Goal: Task Accomplishment & Management: Complete application form

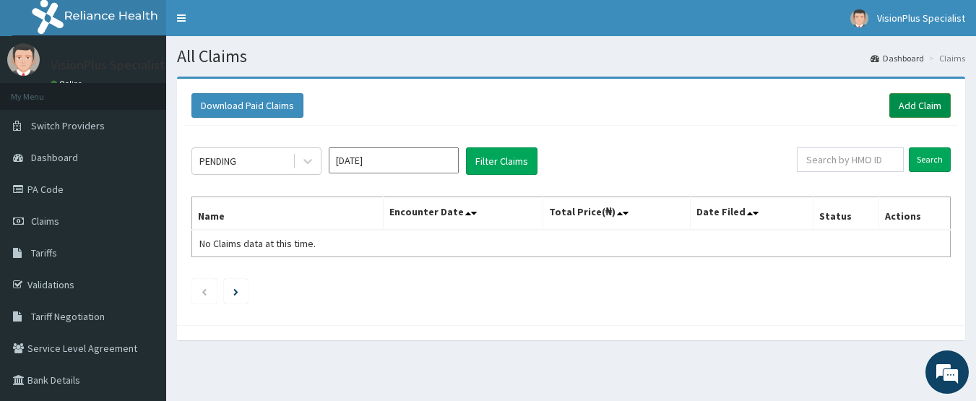
click at [903, 108] on link "Add Claim" at bounding box center [919, 105] width 61 height 25
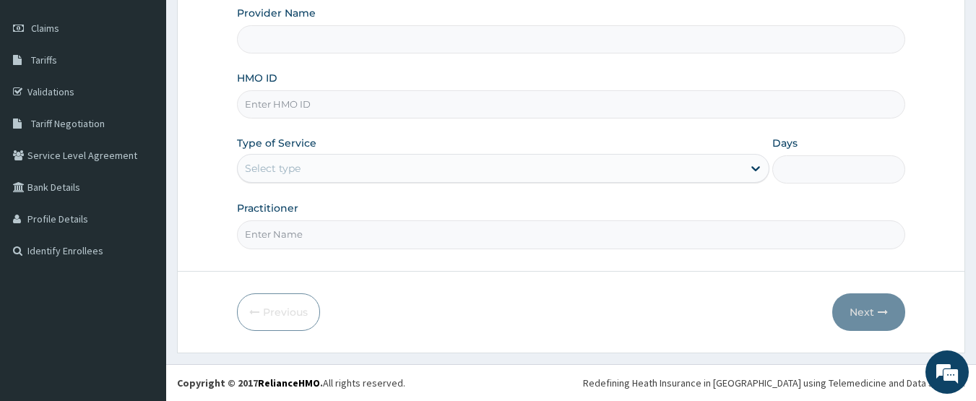
type input "Vision Plus Specialist"
click at [492, 108] on input "HMO ID" at bounding box center [571, 104] width 669 height 28
type input "FCL/10133/A"
click at [457, 166] on div "Select type" at bounding box center [490, 168] width 505 height 23
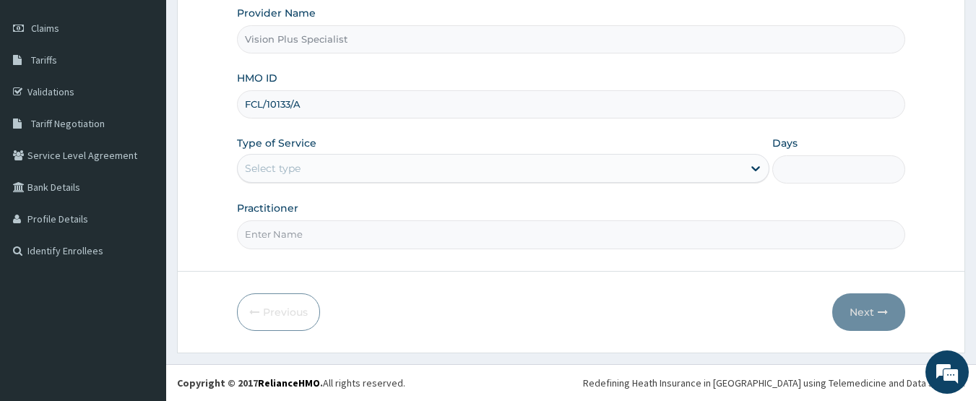
click at [457, 166] on div "Select type" at bounding box center [490, 168] width 505 height 23
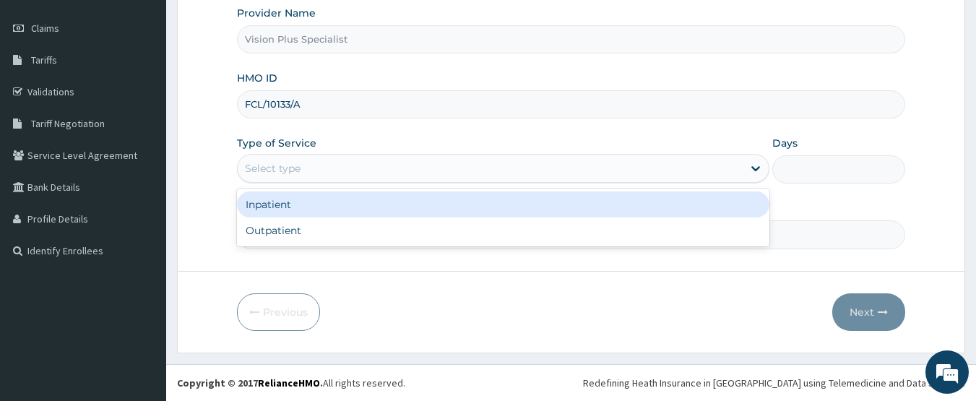
click at [391, 165] on div "Select type" at bounding box center [490, 168] width 505 height 23
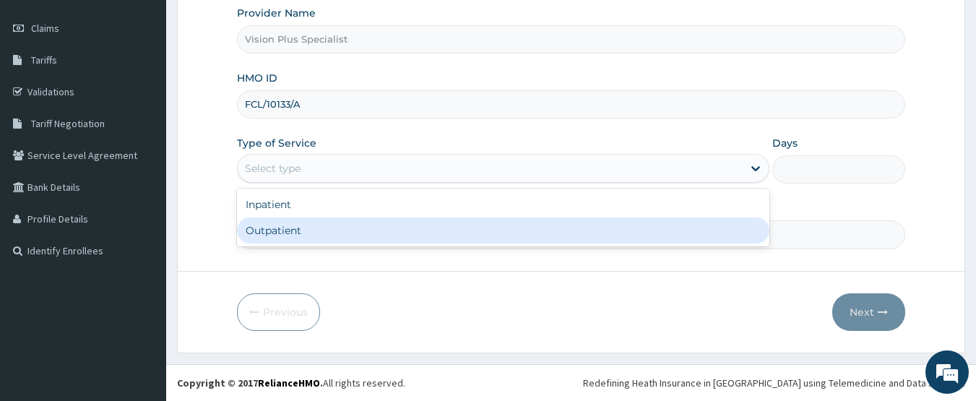
click at [353, 234] on div "Outpatient" at bounding box center [503, 230] width 532 height 26
click at [353, 234] on input "Practitioner" at bounding box center [571, 234] width 669 height 28
type input "1"
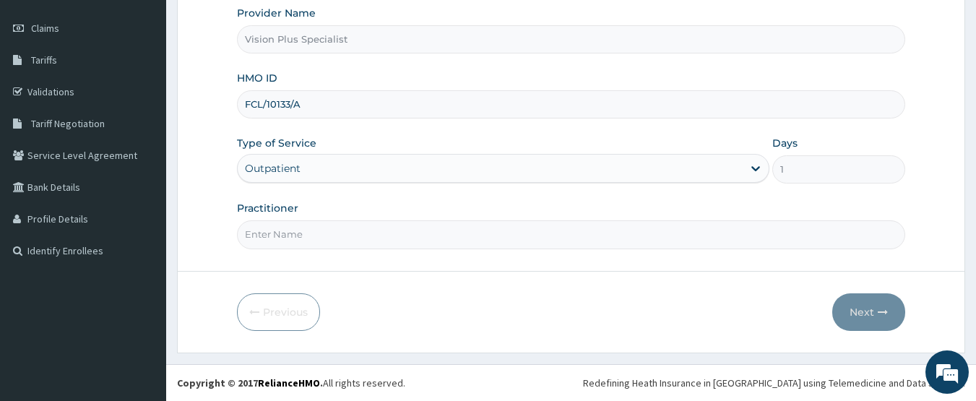
click at [355, 233] on input "Practitioner" at bounding box center [571, 234] width 669 height 28
type input "d"
type input "DR MIRACLE"
click at [860, 316] on button "Next" at bounding box center [868, 312] width 73 height 38
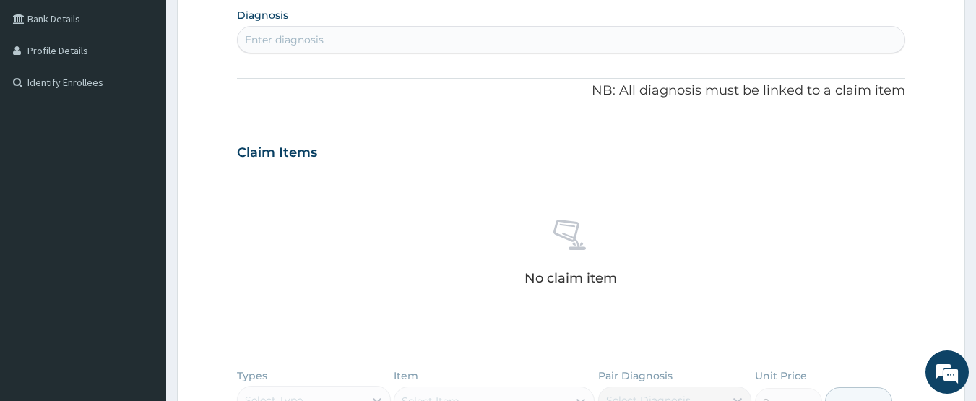
scroll to position [265, 0]
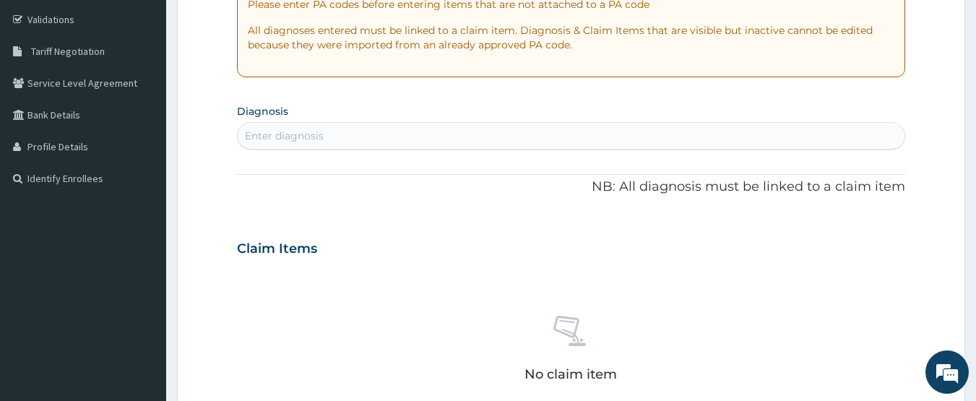
click at [631, 139] on div "Enter diagnosis" at bounding box center [571, 135] width 667 height 23
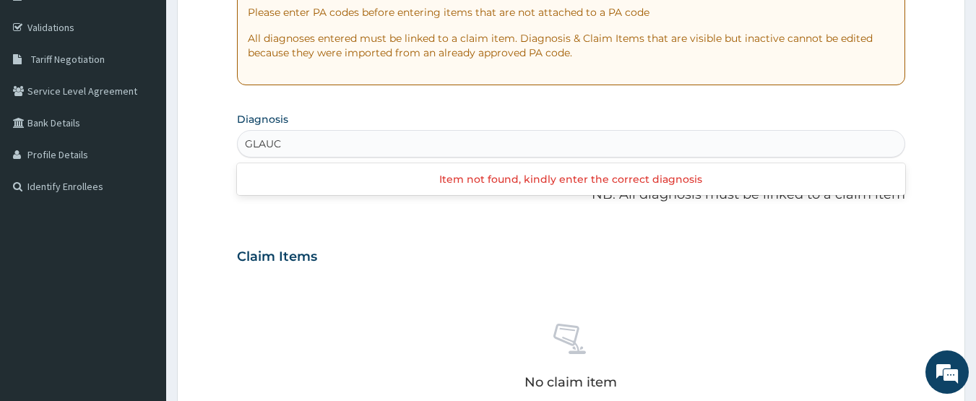
scroll to position [289, 0]
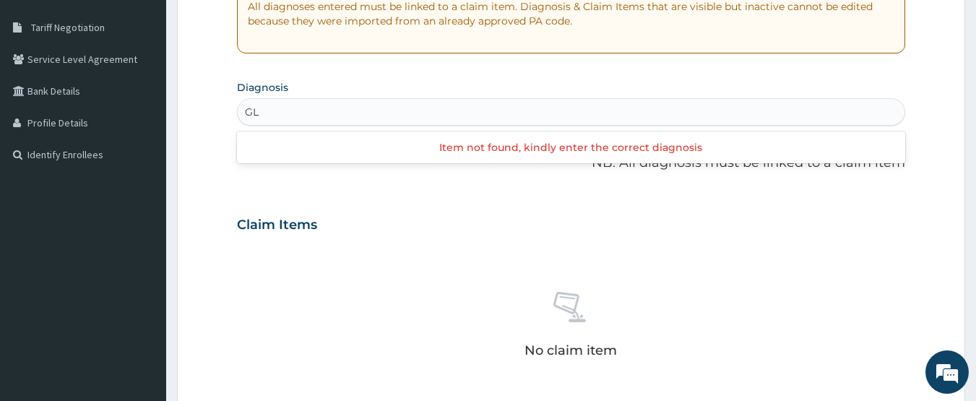
type input "G"
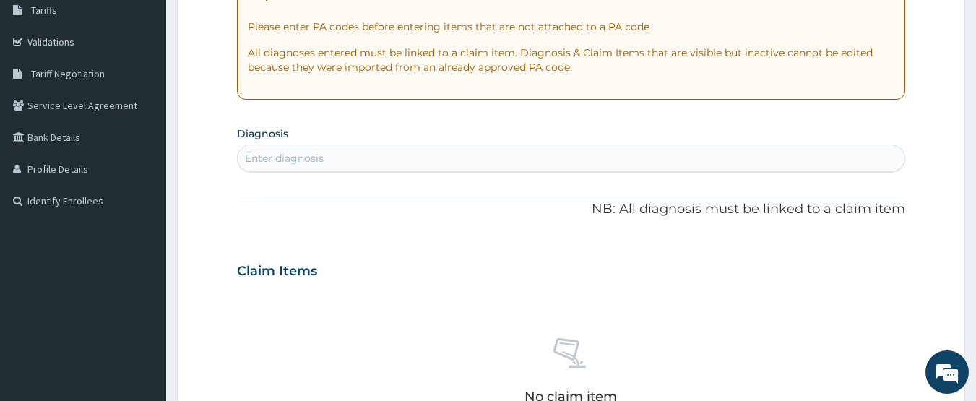
scroll to position [0, 0]
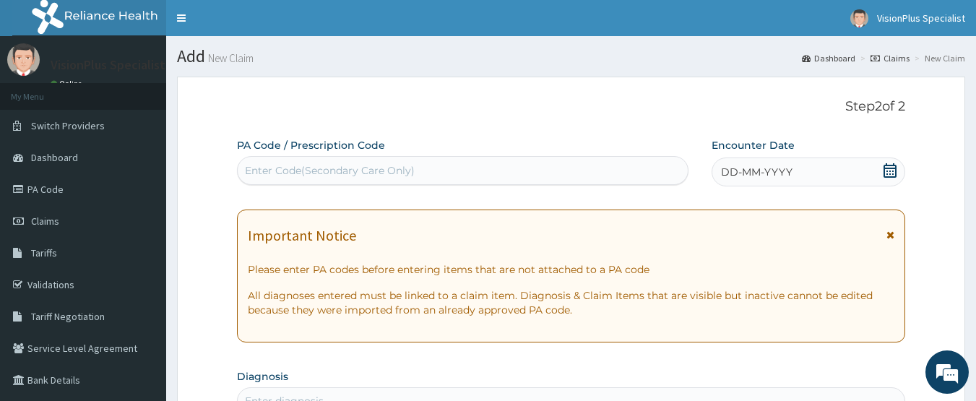
click at [469, 178] on div "Enter Code(Secondary Care Only)" at bounding box center [463, 170] width 451 height 23
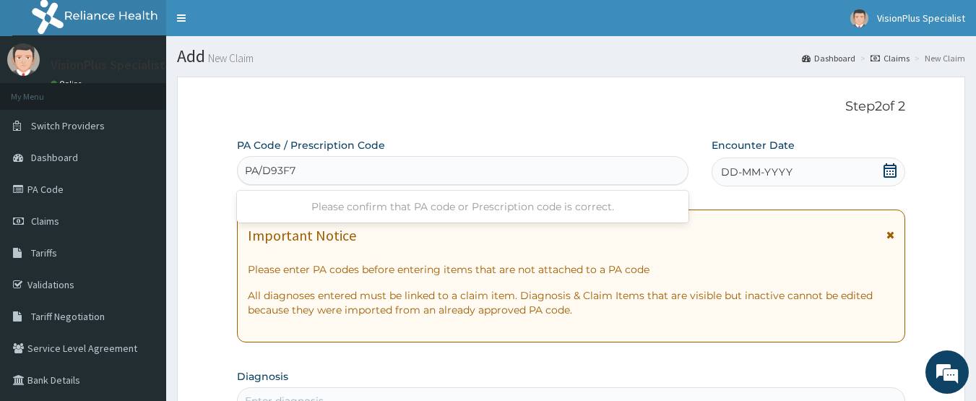
type input "PA/D93F7B"
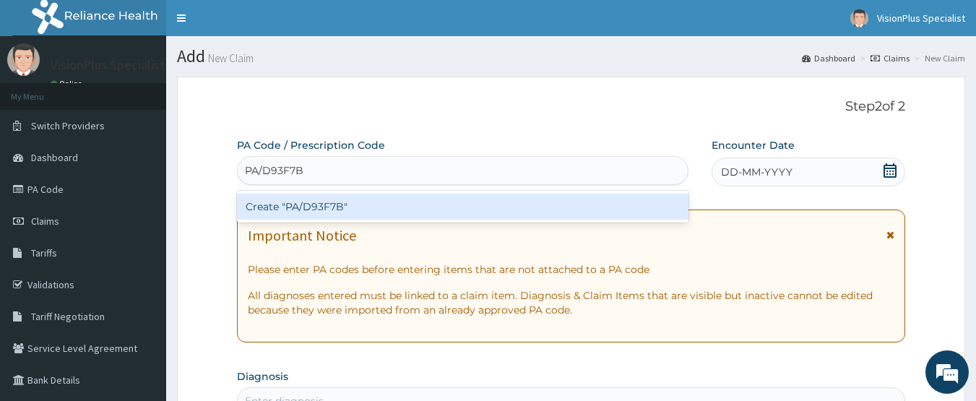
click at [409, 204] on div "Create "PA/D93F7B"" at bounding box center [463, 207] width 452 height 26
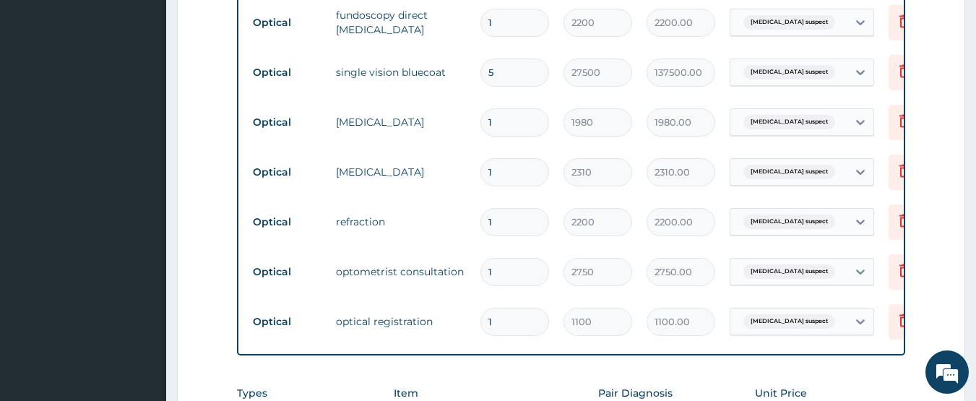
scroll to position [555, 0]
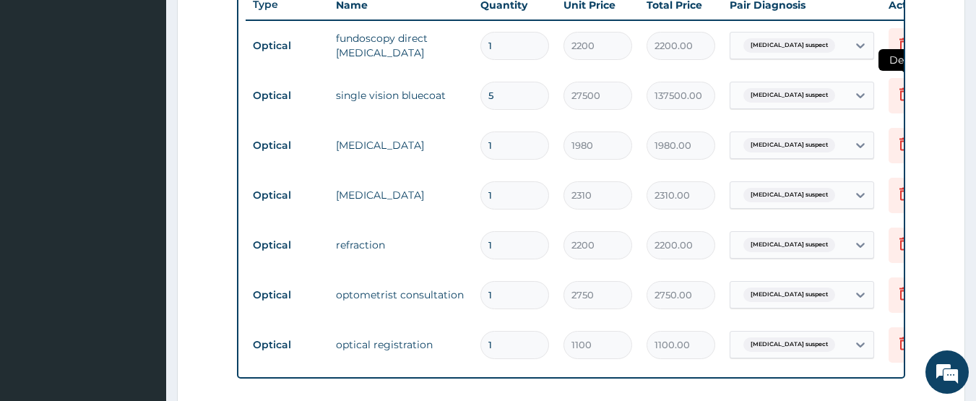
click at [898, 97] on icon at bounding box center [903, 93] width 17 height 17
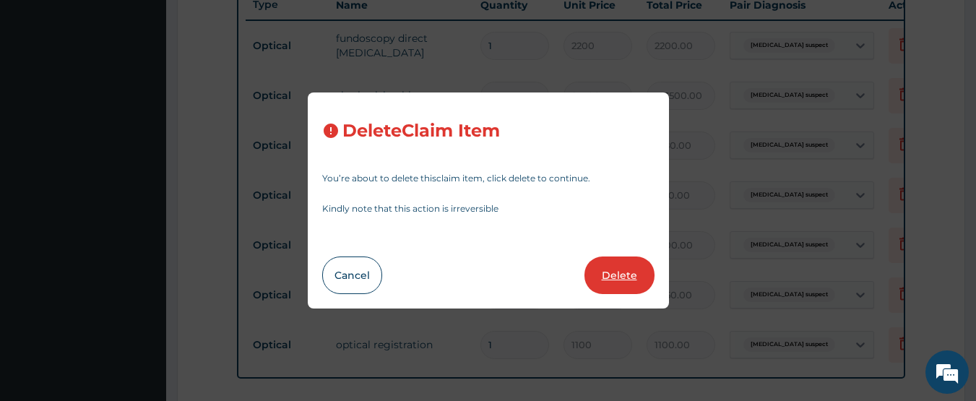
click at [616, 268] on button "Delete" at bounding box center [619, 275] width 70 height 38
type input "1"
type input "1980"
type input "1980.00"
type input "2310"
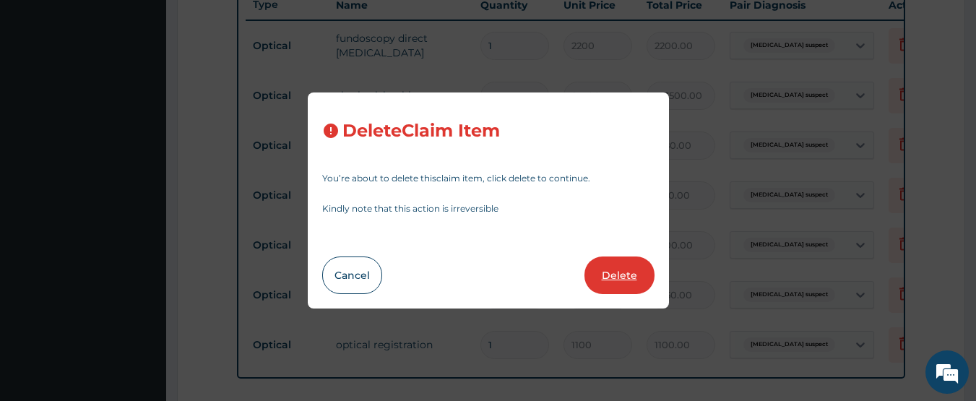
type input "2310.00"
type input "2200"
type input "2200.00"
type input "2750"
type input "2750.00"
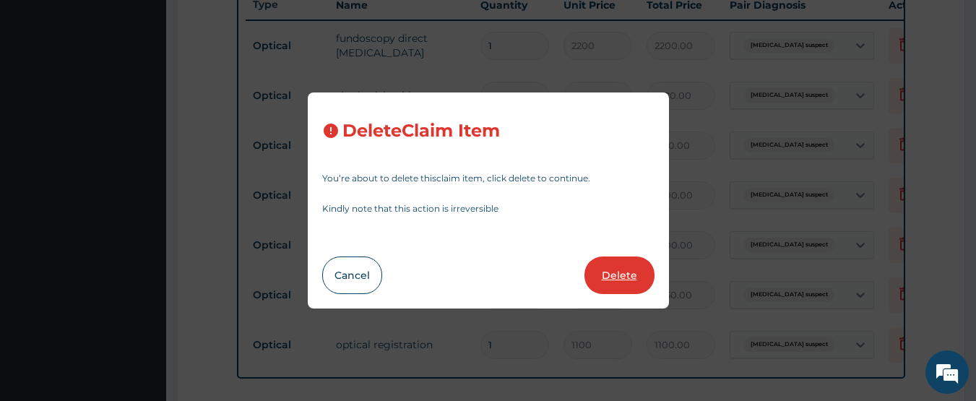
type input "1100"
type input "1100.00"
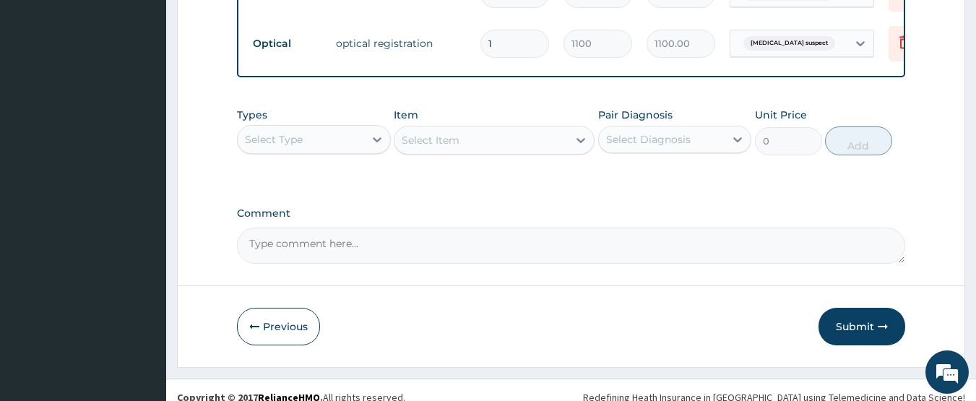
scroll to position [832, 0]
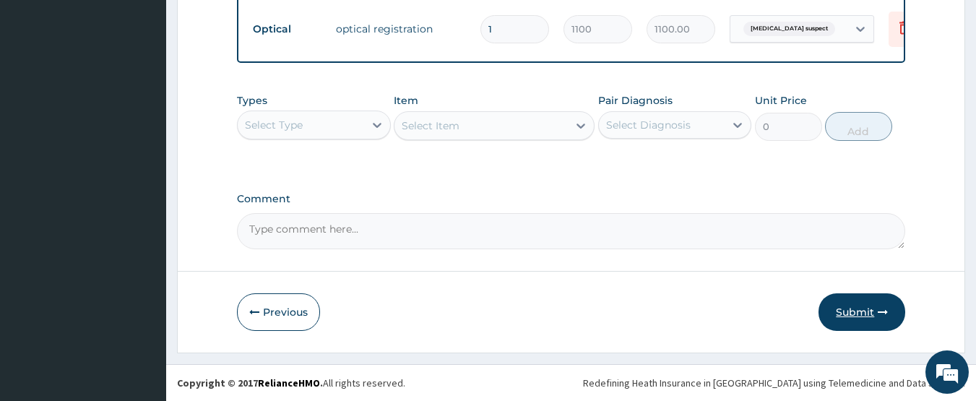
click at [850, 311] on button "Submit" at bounding box center [861, 312] width 87 height 38
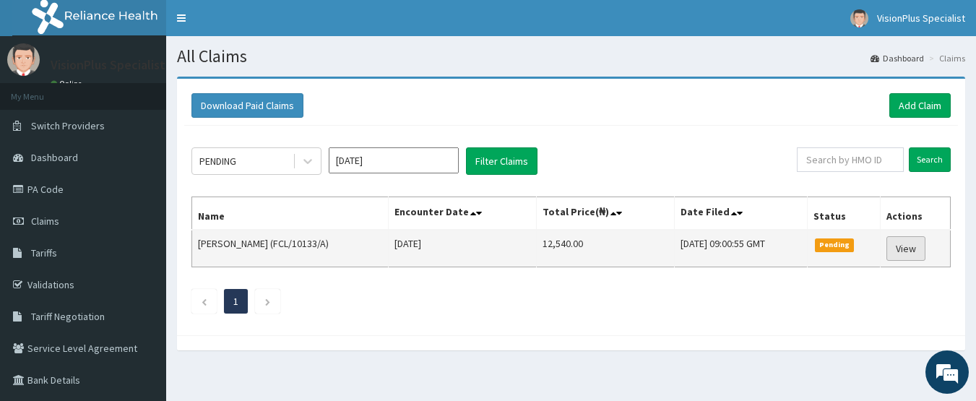
click at [899, 252] on link "View" at bounding box center [905, 248] width 39 height 25
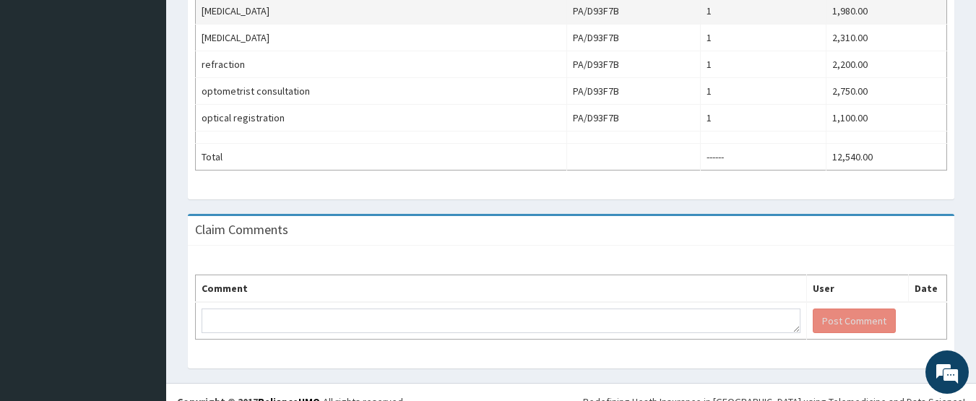
scroll to position [560, 0]
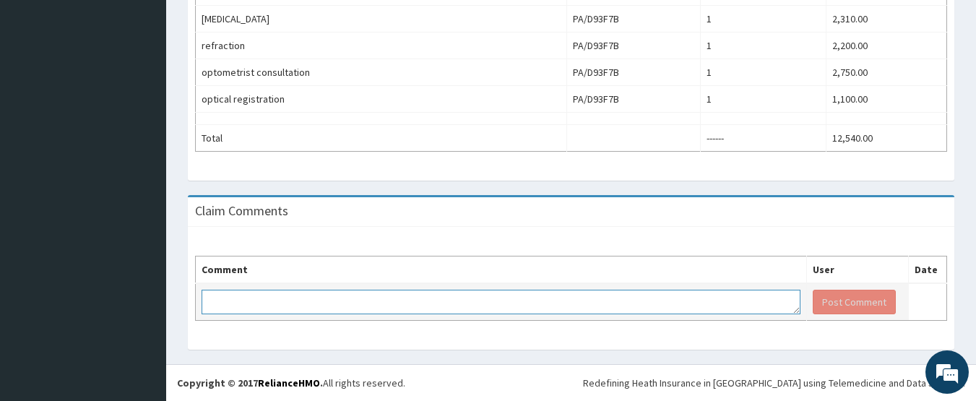
click at [366, 305] on textarea at bounding box center [500, 302] width 599 height 25
type textarea "ENROLLEE IS NOT READY FOR GLASES YET."
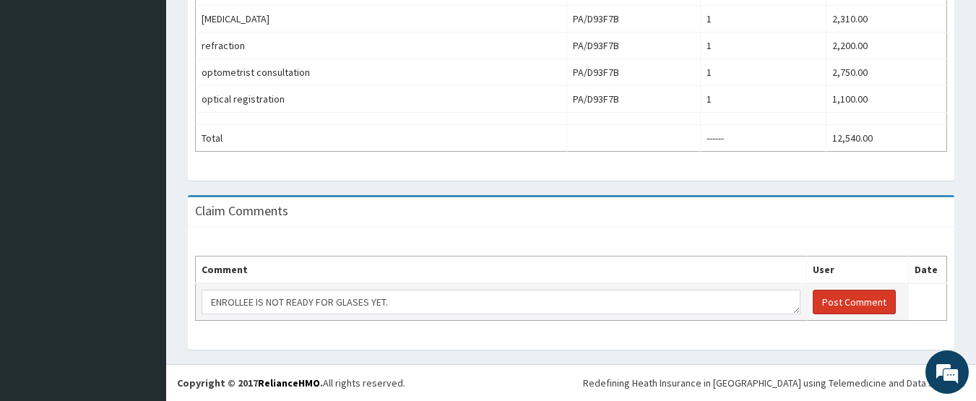
click at [842, 298] on button "Post Comment" at bounding box center [853, 302] width 83 height 25
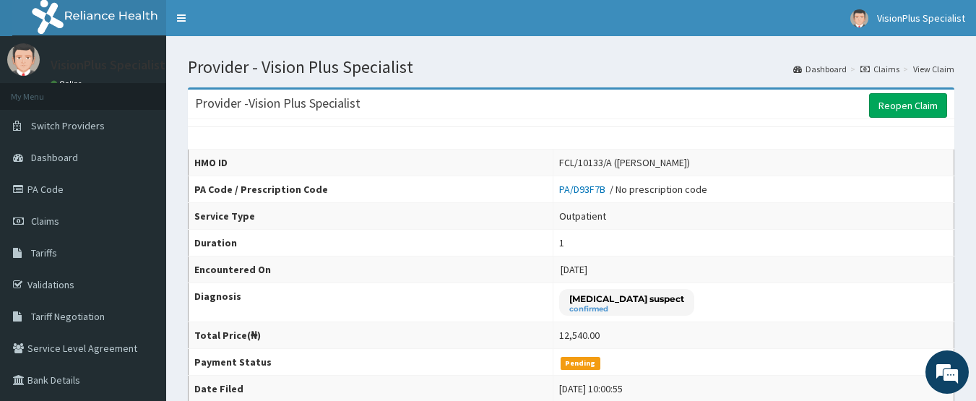
scroll to position [72, 0]
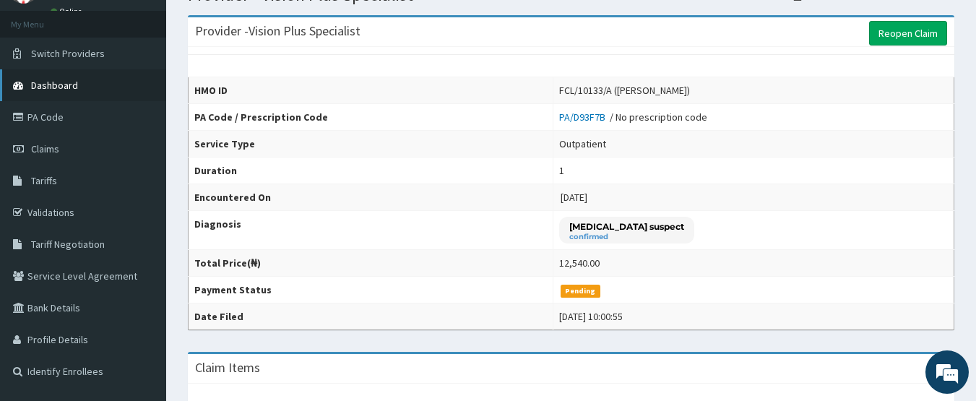
click at [81, 86] on link "Dashboard" at bounding box center [83, 85] width 166 height 32
drag, startPoint x: 81, startPoint y: 86, endPoint x: 93, endPoint y: 86, distance: 12.3
click at [81, 86] on link "Dashboard" at bounding box center [83, 85] width 166 height 32
